Goal: Task Accomplishment & Management: Use online tool/utility

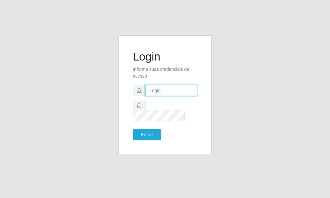
click at [171, 95] on input "text" at bounding box center [172, 90] width 52 height 11
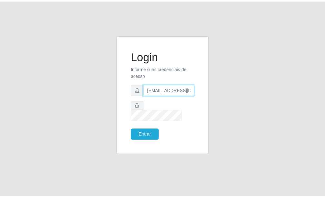
scroll to position [0, 1]
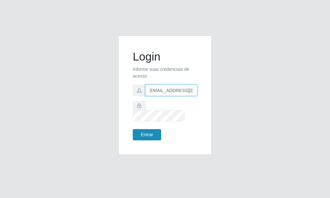
type input "[EMAIL_ADDRESS][DOMAIN_NAME]"
click at [151, 130] on button "Entrar" at bounding box center [147, 134] width 28 height 11
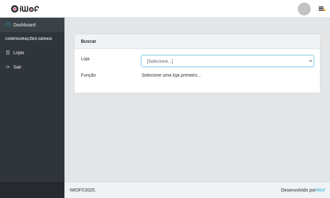
click at [142, 55] on select "[Selecione...] Rede Potiguar 6 - Extremoz" at bounding box center [228, 60] width 172 height 11
select select "80"
click option "Rede Potiguar 6 - Extremoz" at bounding box center [0, 0] width 0 height 0
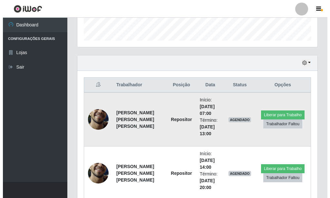
scroll to position [157, 0]
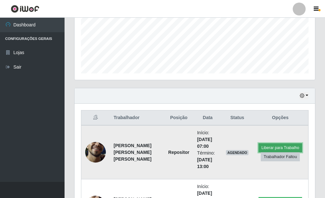
click at [284, 147] on button "Liberar para Trabalho" at bounding box center [280, 148] width 44 height 9
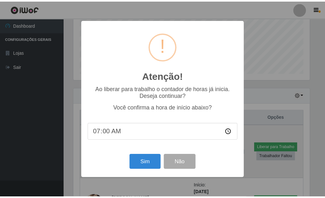
scroll to position [322496, 322390]
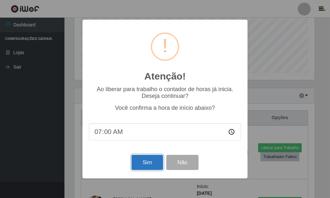
click at [147, 162] on button "Sim" at bounding box center [147, 162] width 31 height 15
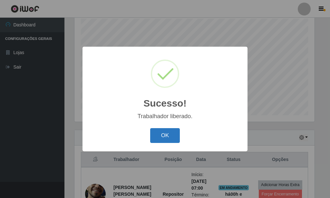
click at [173, 134] on button "OK" at bounding box center [165, 135] width 30 height 15
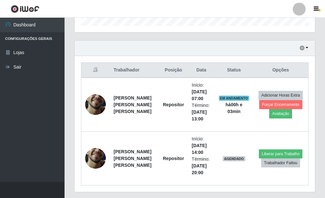
scroll to position [214, 0]
